Goal: Understand process/instructions: Learn how to perform a task or action

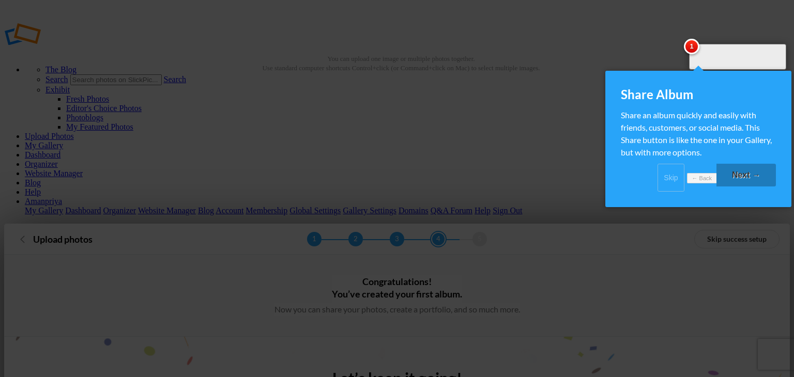
click at [740, 185] on link "Next →" at bounding box center [746, 175] width 59 height 23
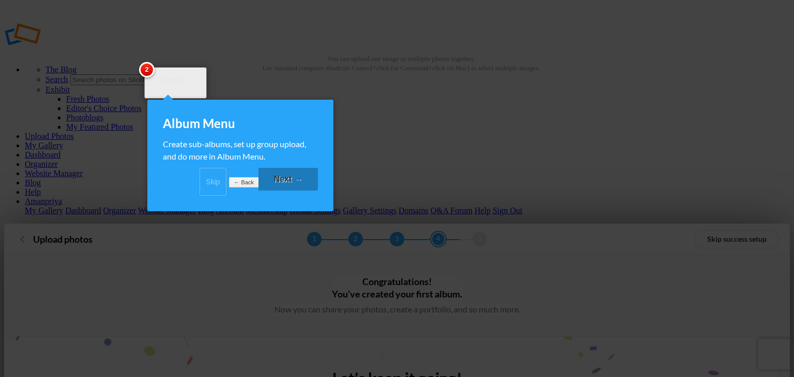
click at [276, 183] on link "Next →" at bounding box center [288, 179] width 59 height 23
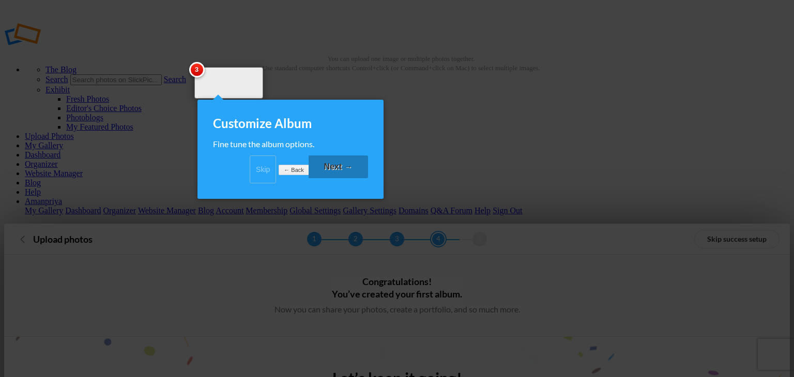
click at [354, 178] on link "Next →" at bounding box center [338, 167] width 59 height 23
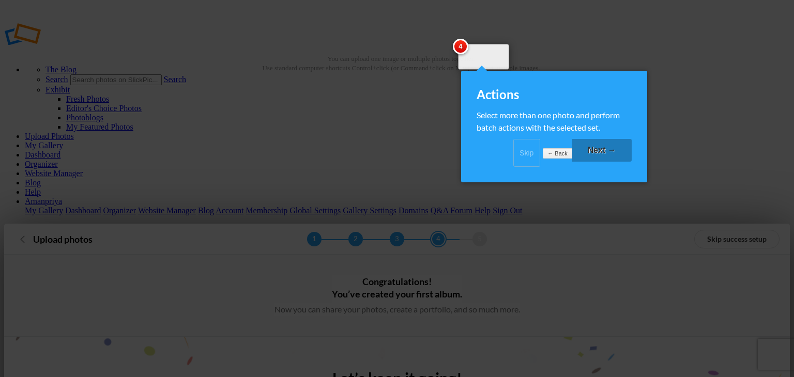
click at [513, 156] on link "Skip" at bounding box center [526, 153] width 27 height 28
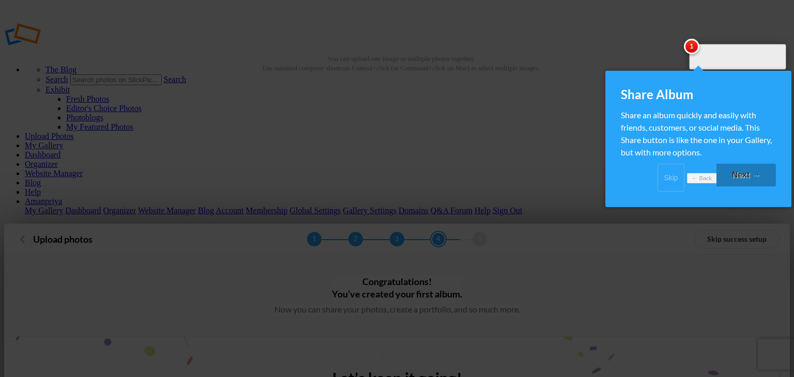
click at [658, 184] on link "Skip" at bounding box center [671, 178] width 27 height 28
